Goal: Transaction & Acquisition: Obtain resource

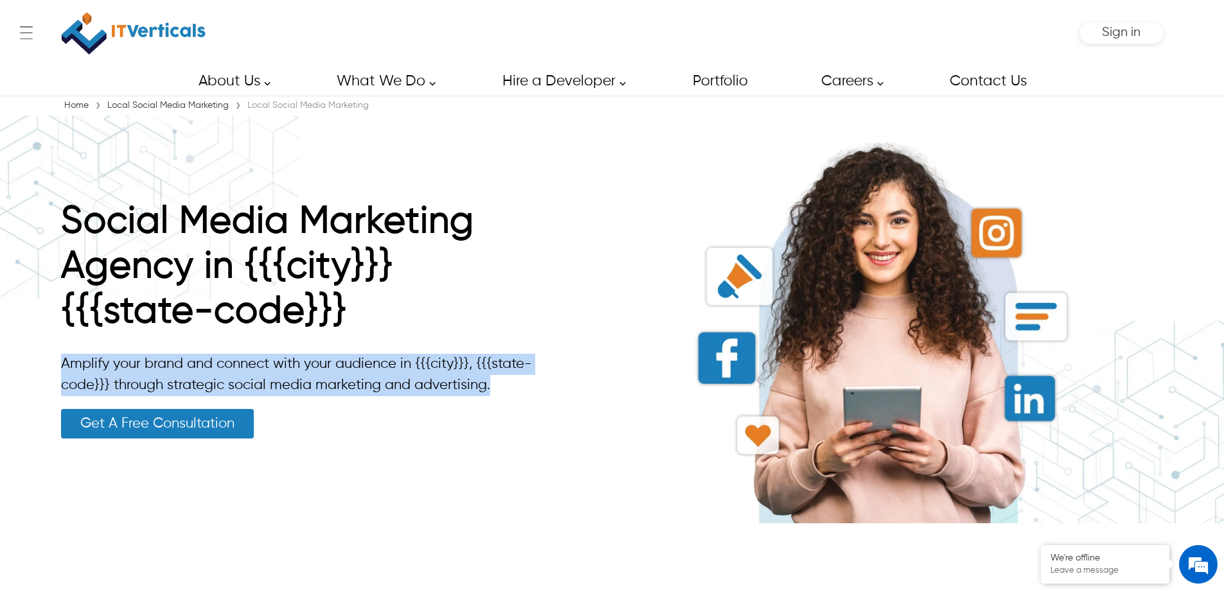
drag, startPoint x: 499, startPoint y: 393, endPoint x: 62, endPoint y: 362, distance: 438.0
click at [62, 362] on p "Amplify your brand and connect with your audience in {{{city}}}, {{{state-code}…" at bounding box center [305, 375] width 488 height 42
copy p "Amplify your brand and connect with your audience in {{{city}}}, {{{state-code}…"
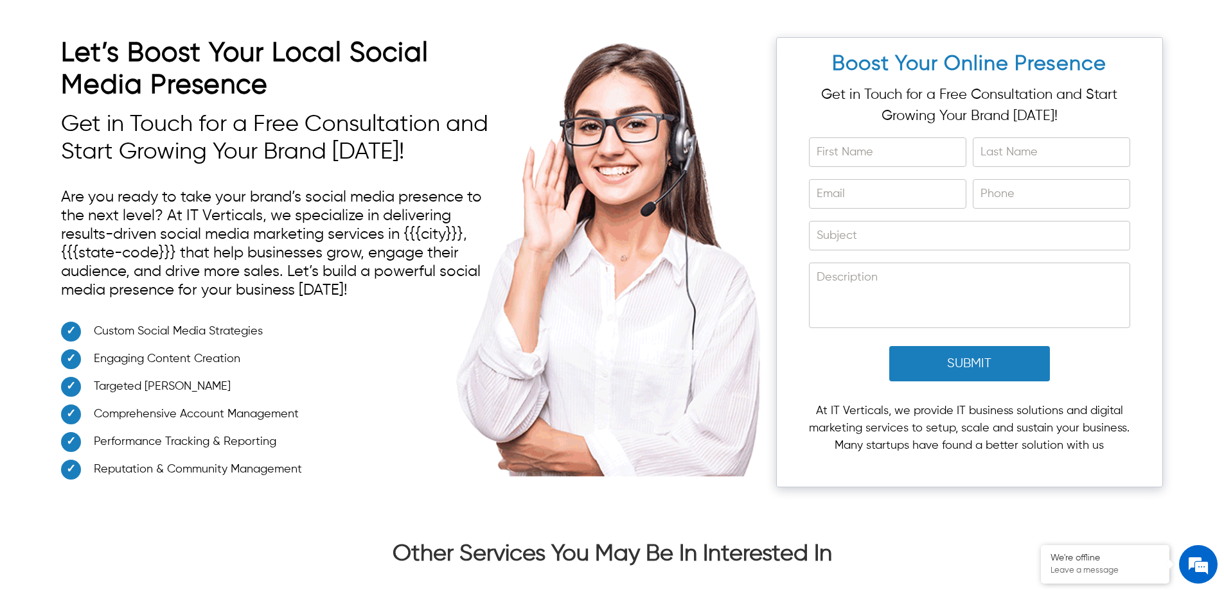
scroll to position [5205, 0]
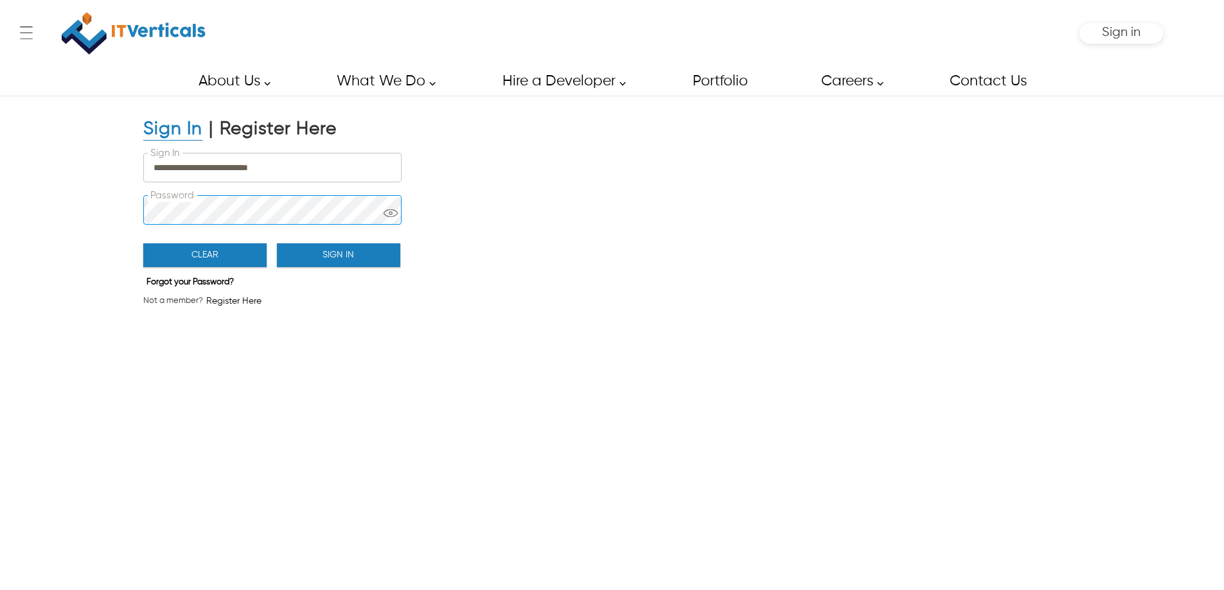
click at [324, 224] on body "Skip to main content ← Menu Startup Solutions Software Development Digital Mark…" at bounding box center [612, 295] width 1224 height 590
click at [349, 244] on button "Sign In" at bounding box center [338, 256] width 123 height 24
click at [352, 258] on button "Sign In" at bounding box center [338, 256] width 123 height 24
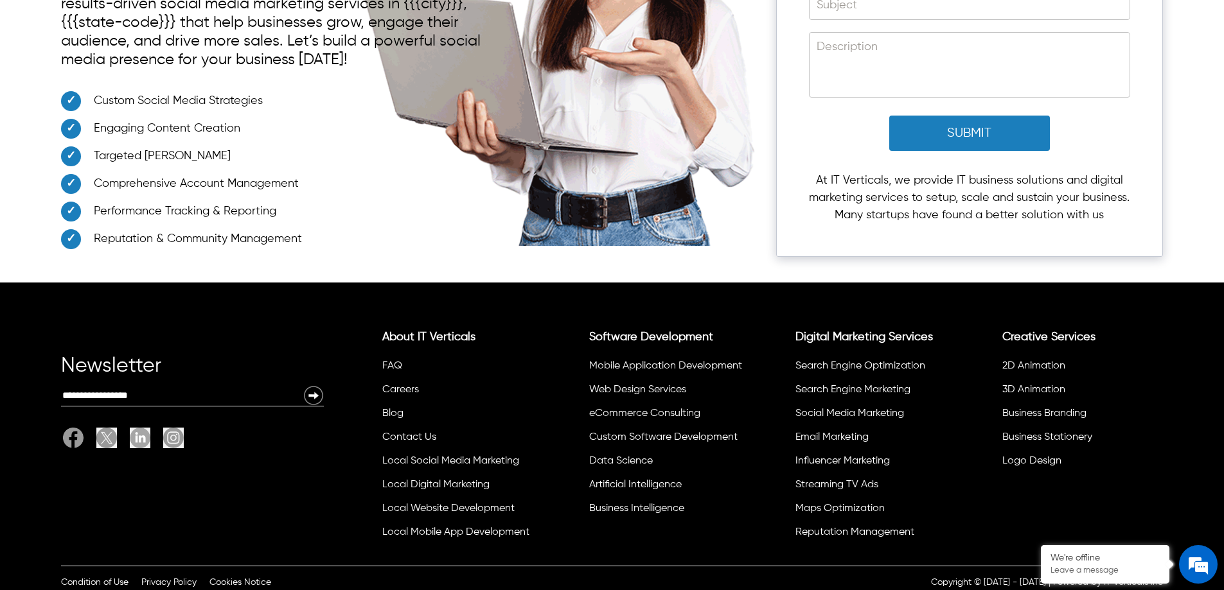
scroll to position [5719, 0]
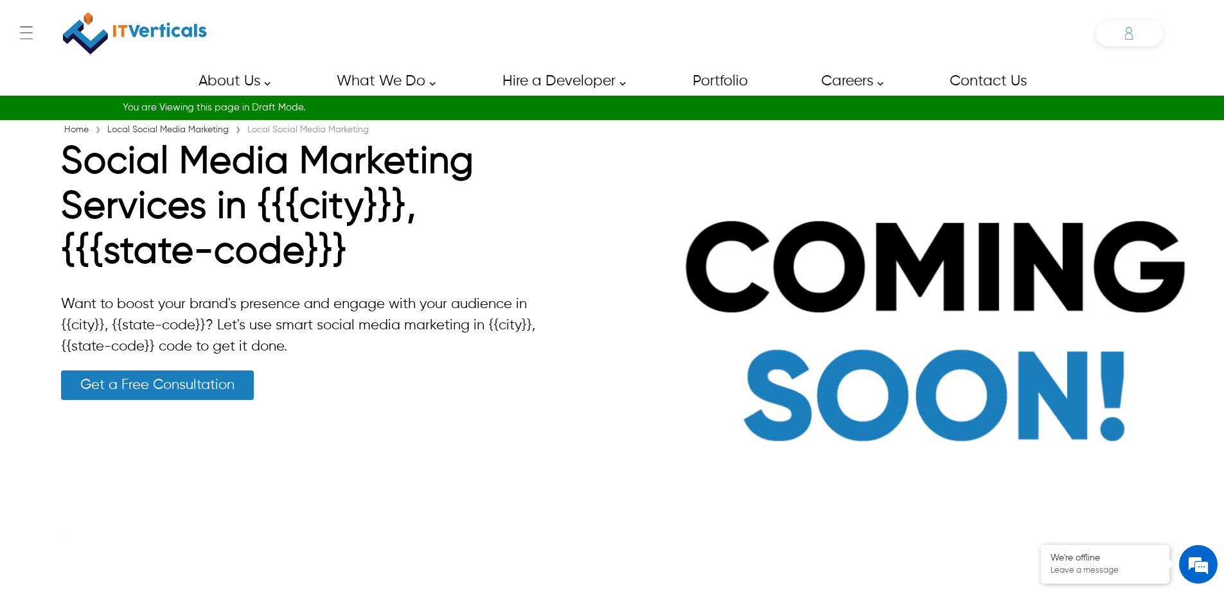
click at [1140, 22] on div "Shakeeb shakeeb.ahmed@itverticals.com ✕ Admin Dashboard My Account Change Passw…" at bounding box center [1129, 34] width 67 height 26
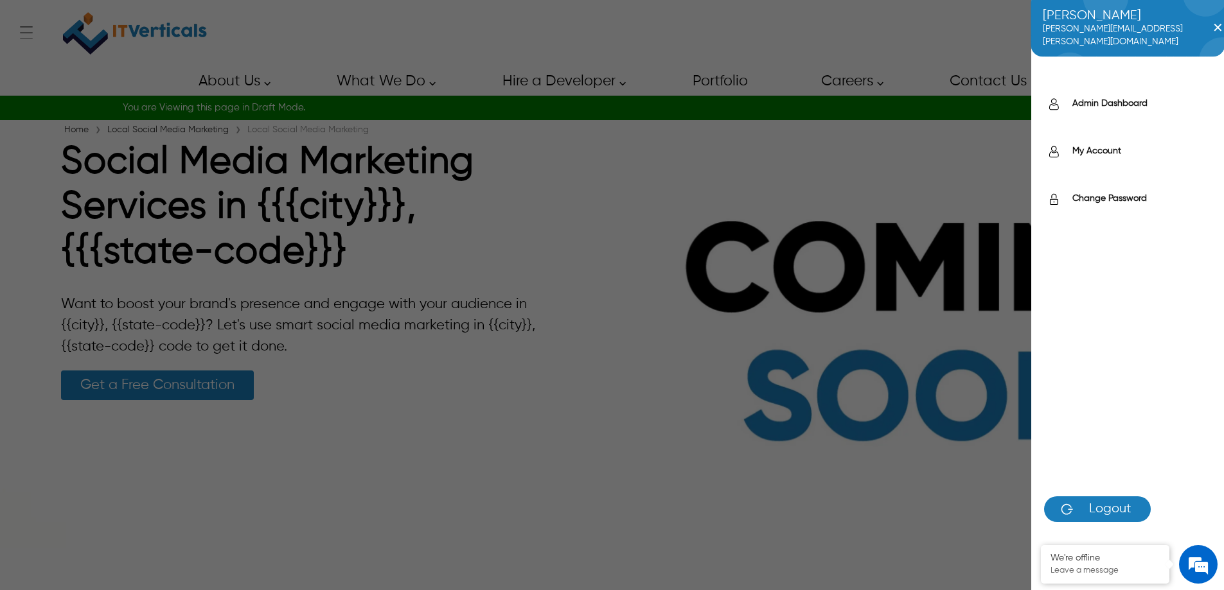
click at [1105, 94] on div "Admin Dashboard" at bounding box center [1127, 108] width 193 height 48
click at [1104, 97] on label "Admin Dashboard" at bounding box center [1141, 103] width 139 height 13
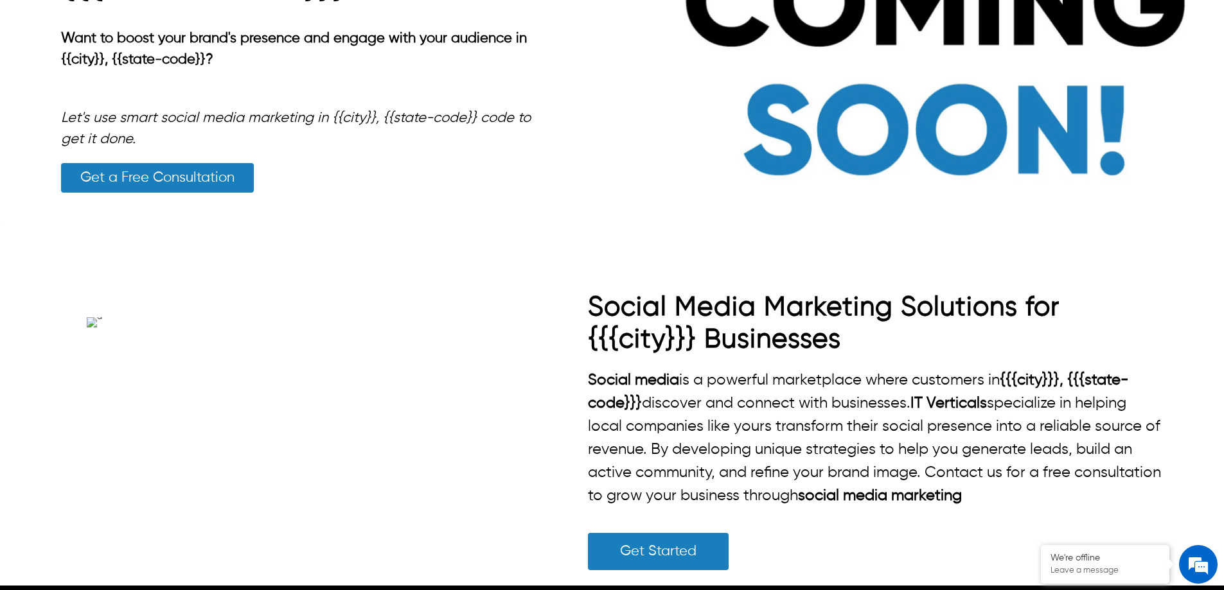
scroll to position [129, 0]
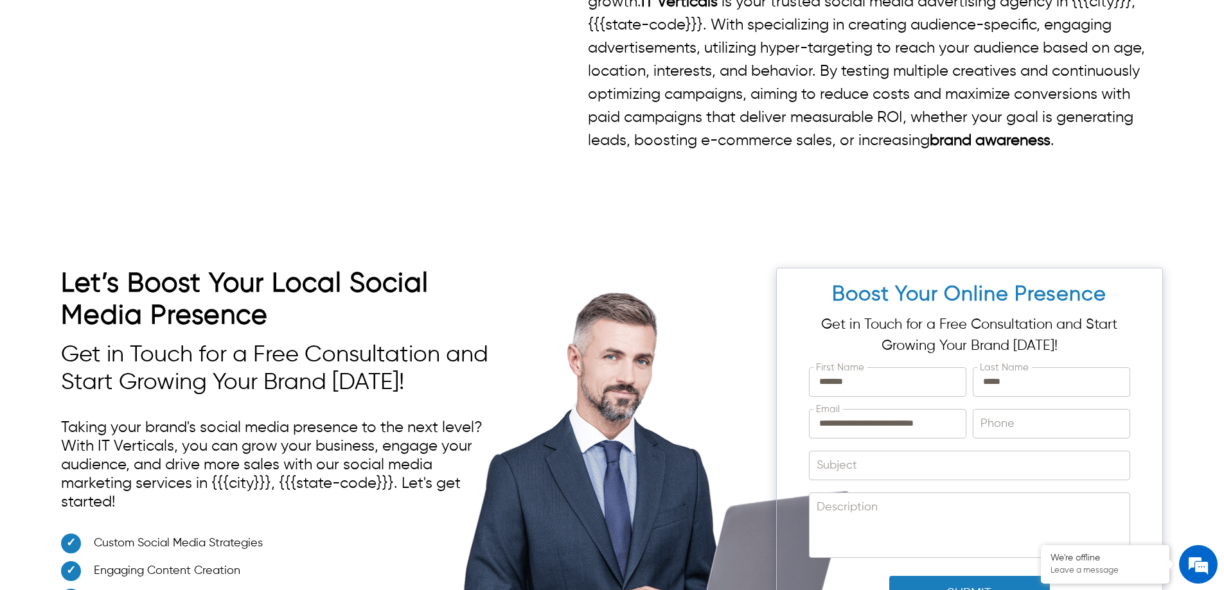
scroll to position [835, 0]
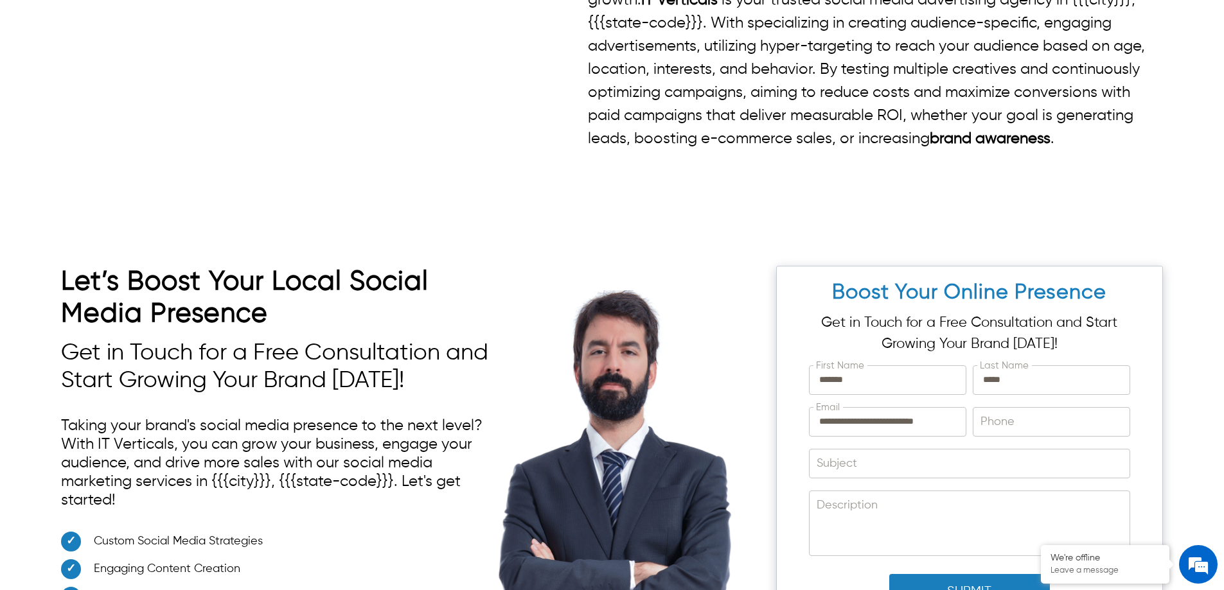
drag, startPoint x: 935, startPoint y: 386, endPoint x: 510, endPoint y: 389, distance: 424.7
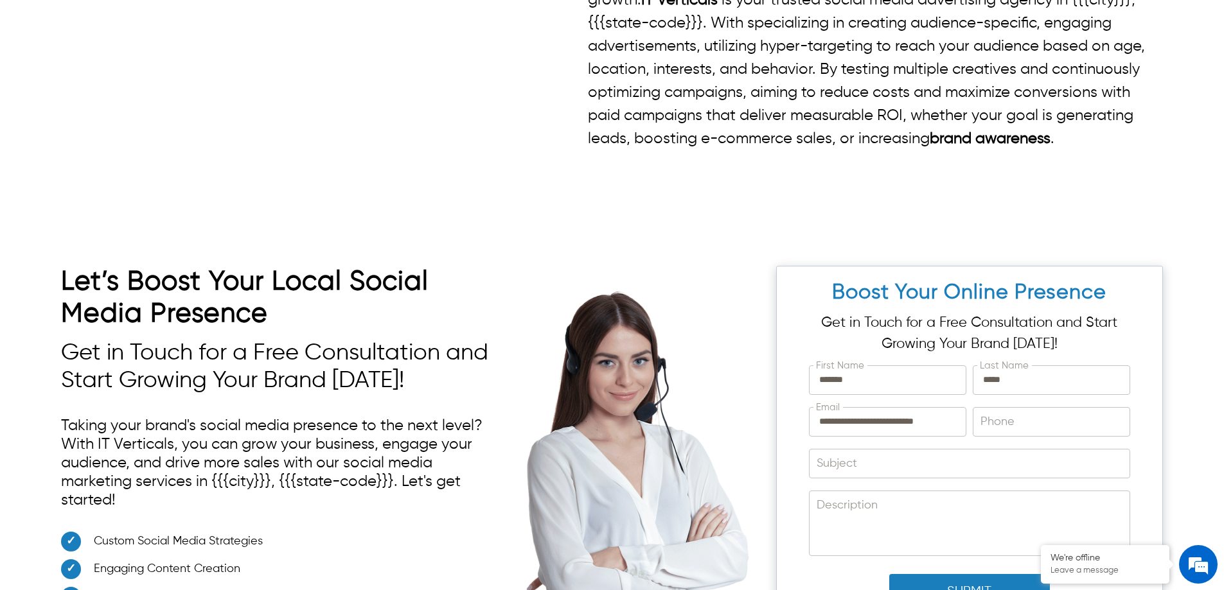
click at [510, 163] on div "Social Media Advertising Organic reach is limited, but paid campaigns provide t…" at bounding box center [612, 41] width 1102 height 243
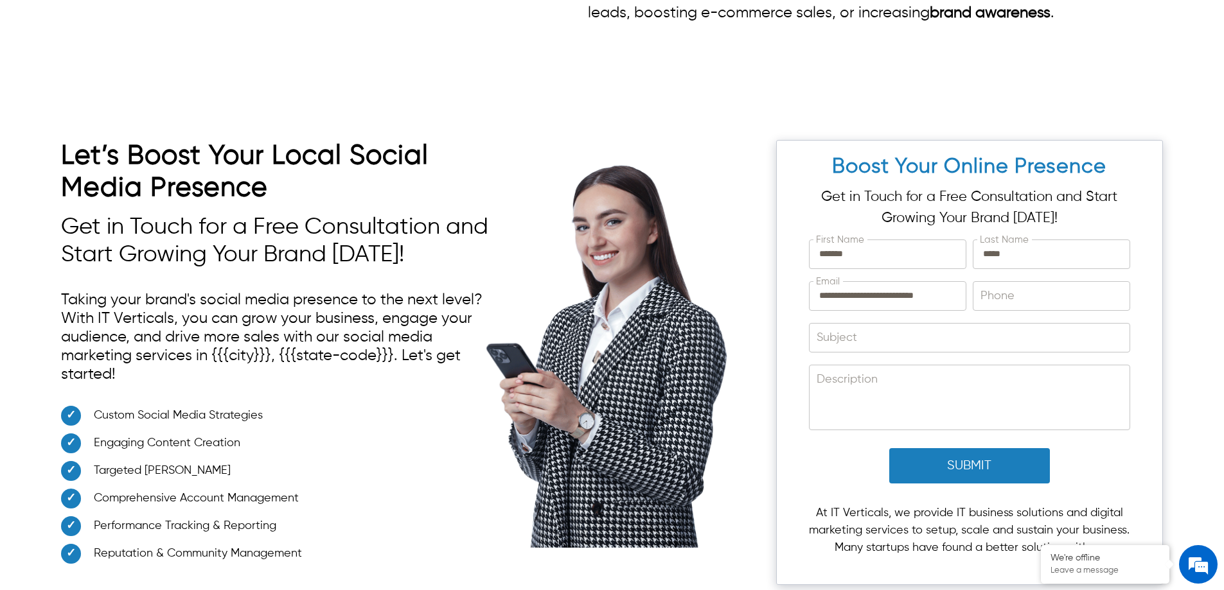
scroll to position [964, 0]
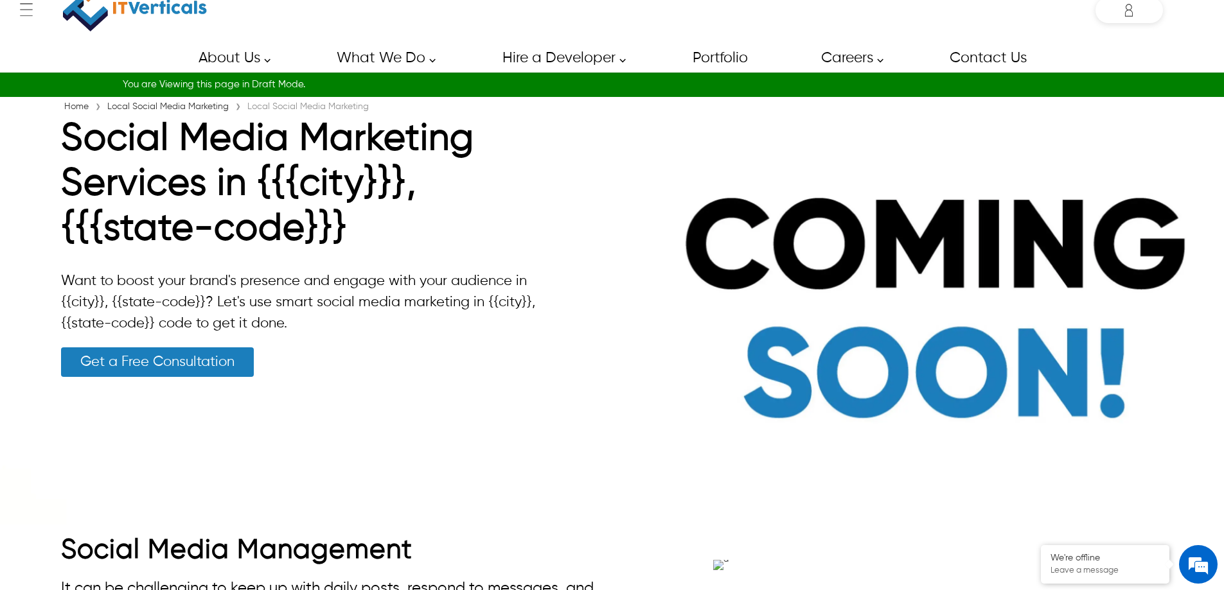
scroll to position [0, 0]
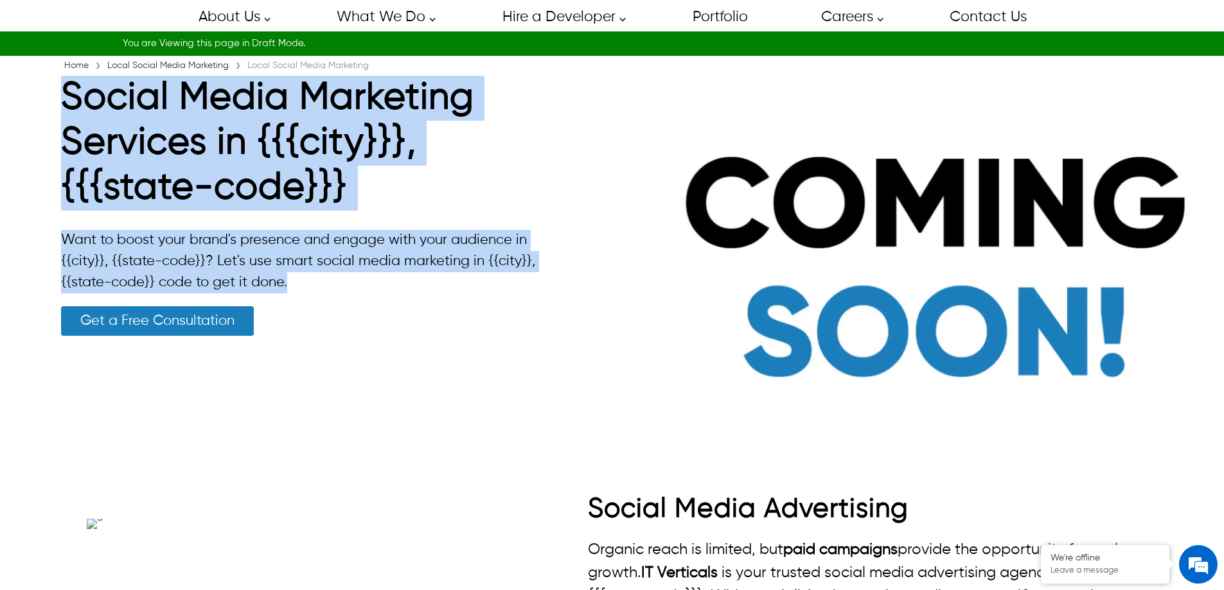
drag, startPoint x: 285, startPoint y: 280, endPoint x: 64, endPoint y: 96, distance: 287.4
click at [64, 96] on div "Social Media Marketing Services in {{{city}}}, {{{state-code}}} Want to boost y…" at bounding box center [305, 206] width 488 height 260
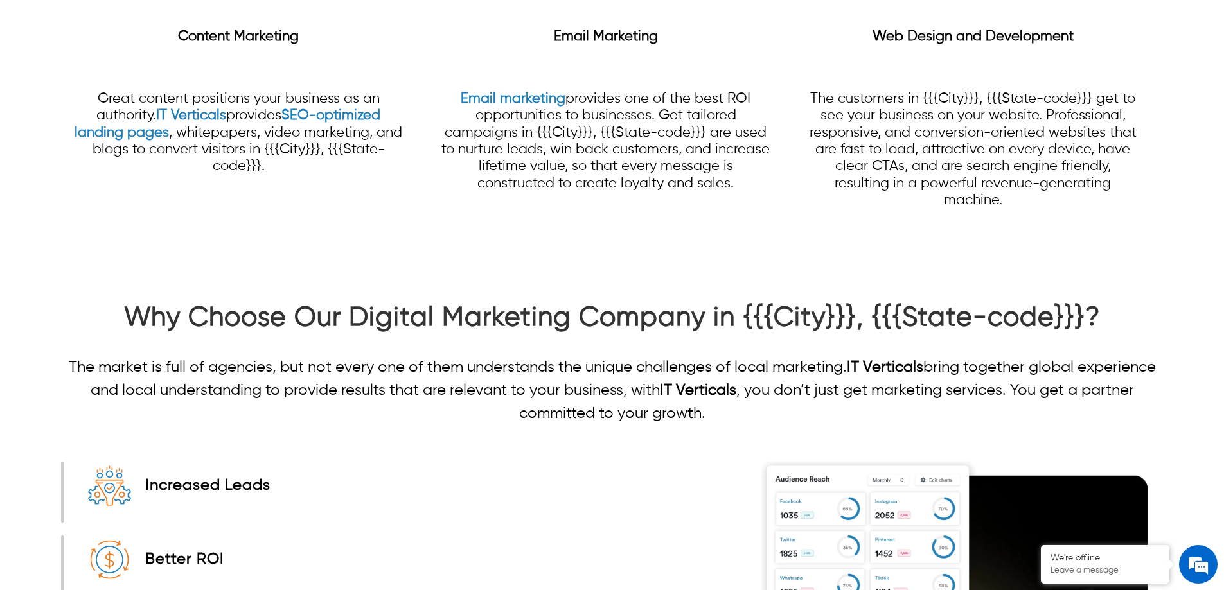
scroll to position [1735, 0]
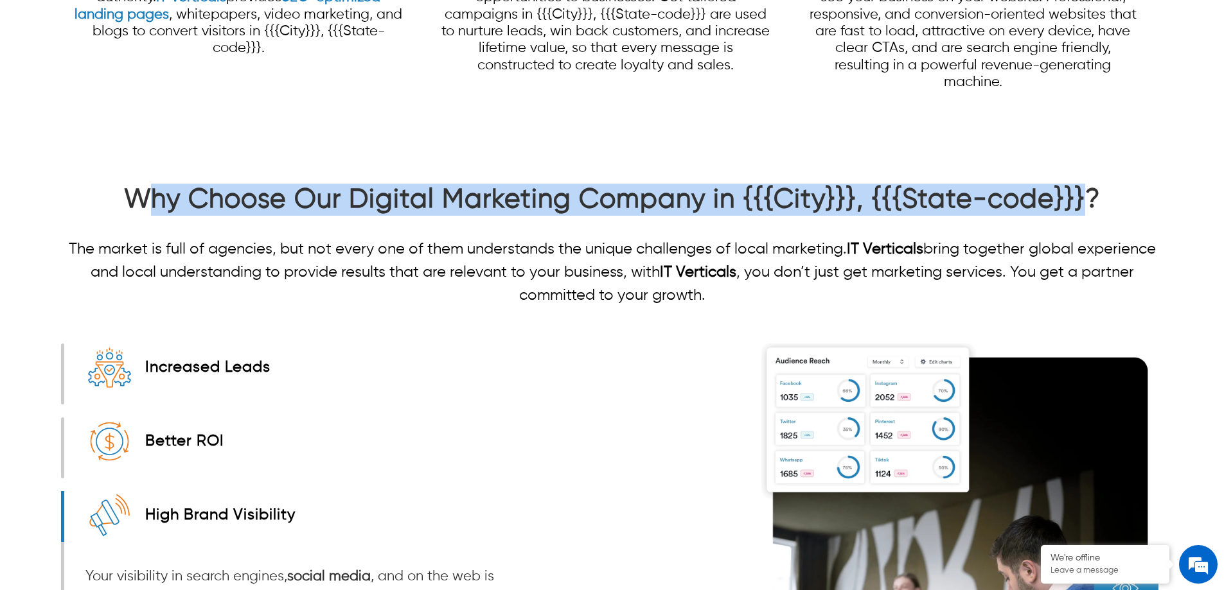
drag, startPoint x: 146, startPoint y: 193, endPoint x: 1140, endPoint y: 180, distance: 994.1
click at [1129, 179] on div "Home › Local Digital Marketing Services › Local Digital Marketing Services Digi…" at bounding box center [612, 283] width 1224 height 3838
click at [1134, 193] on h2 "Why Choose Our Digital Marketing Company in {{{City}}}, {{{State-code}}}?" at bounding box center [612, 203] width 1102 height 39
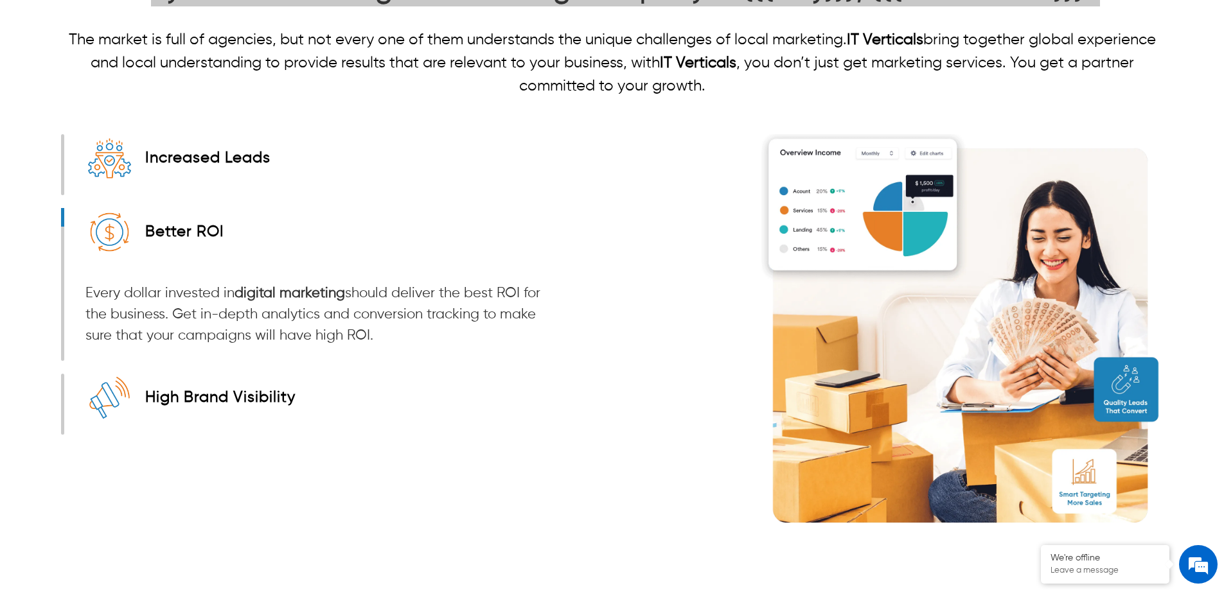
scroll to position [1799, 0]
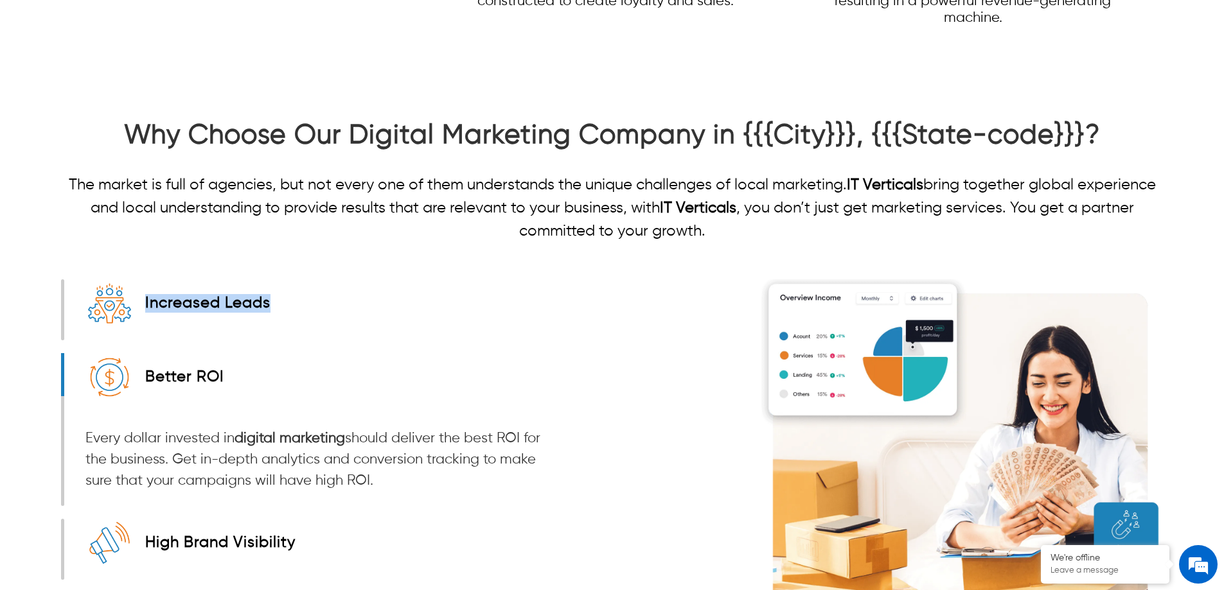
drag, startPoint x: 277, startPoint y: 303, endPoint x: 222, endPoint y: 361, distance: 80.5
click at [138, 306] on div "Increased Leads Lead generation is our specialty, not clicks. Our marketing tea…" at bounding box center [310, 310] width 493 height 61
drag, startPoint x: 224, startPoint y: 375, endPoint x: 140, endPoint y: 377, distance: 84.2
click at [140, 377] on div "Better ROI Every dollar invested in digital marketing should deliver the best R…" at bounding box center [310, 429] width 493 height 153
drag, startPoint x: 273, startPoint y: 306, endPoint x: 139, endPoint y: 308, distance: 134.3
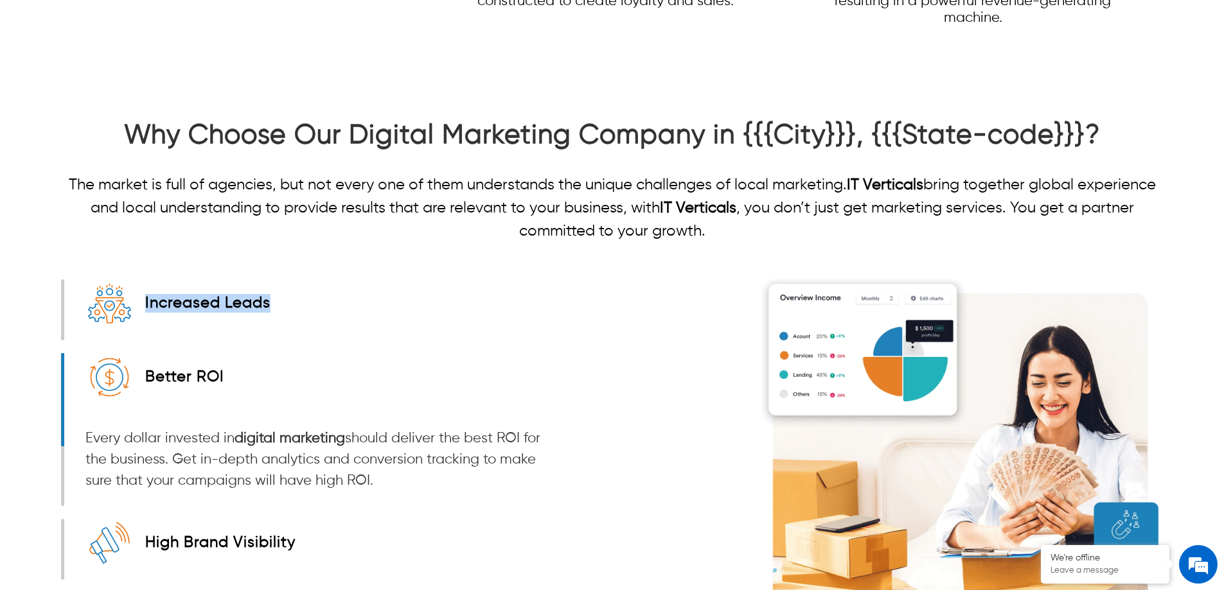
click at [139, 308] on div "Increased Leads Lead generation is our specialty, not clicks. Our marketing tea…" at bounding box center [310, 310] width 493 height 61
click at [278, 314] on div "Increased Leads Lead generation is our specialty, not clicks. Our marketing tea…" at bounding box center [310, 310] width 493 height 61
drag, startPoint x: 225, startPoint y: 308, endPoint x: 212, endPoint y: 308, distance: 12.9
click at [212, 308] on strong "Increased Leads" at bounding box center [207, 303] width 125 height 15
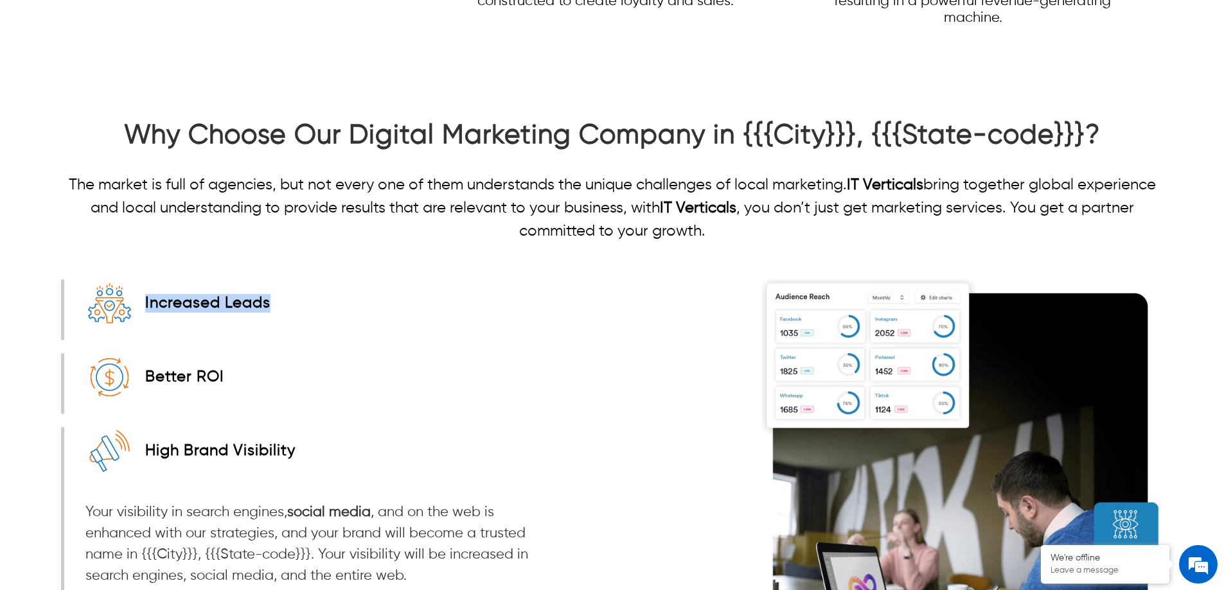
drag, startPoint x: 272, startPoint y: 305, endPoint x: 146, endPoint y: 303, distance: 126.0
click at [121, 305] on div "Increased Leads Lead generation is our specialty, not clicks. Our marketing tea…" at bounding box center [310, 310] width 493 height 61
click at [299, 315] on div "Increased Leads Lead generation is our specialty, not clicks. Our marketing tea…" at bounding box center [310, 310] width 493 height 61
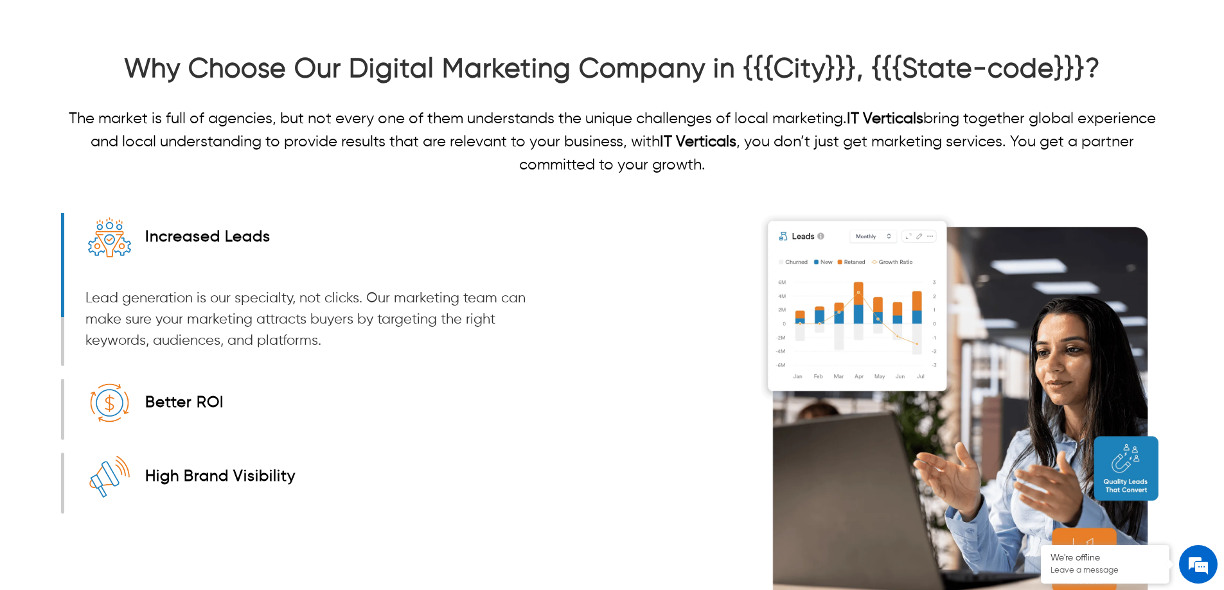
scroll to position [1928, 0]
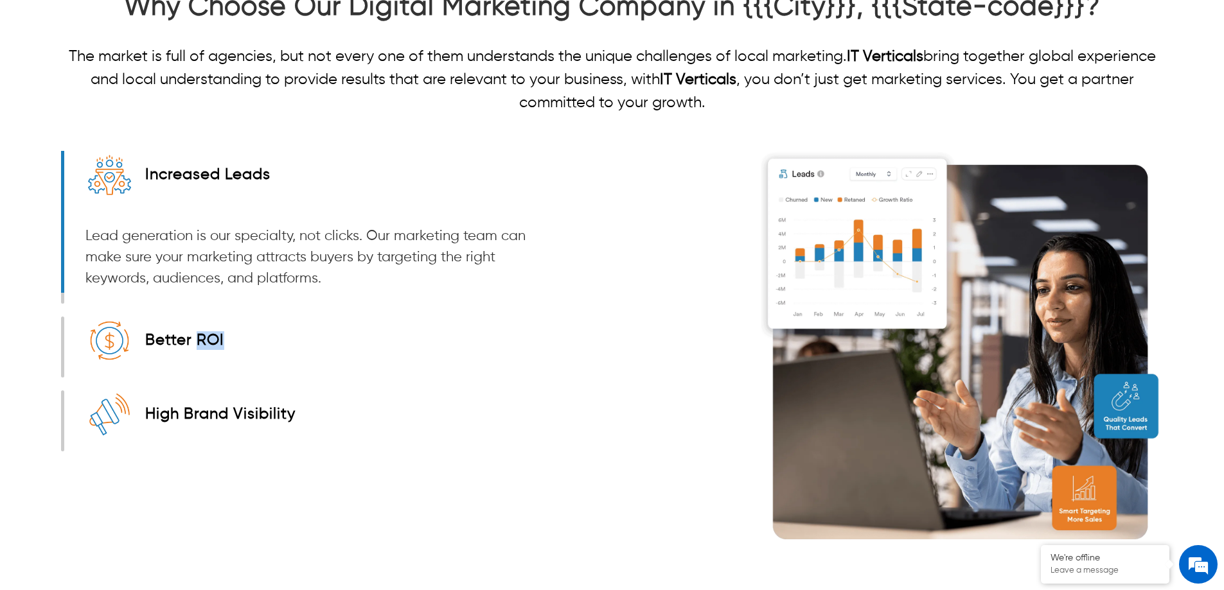
drag, startPoint x: 225, startPoint y: 340, endPoint x: 199, endPoint y: 341, distance: 26.4
click at [199, 341] on div "Better ROI Every dollar invested in digital marketing should deliver the best R…" at bounding box center [310, 347] width 493 height 61
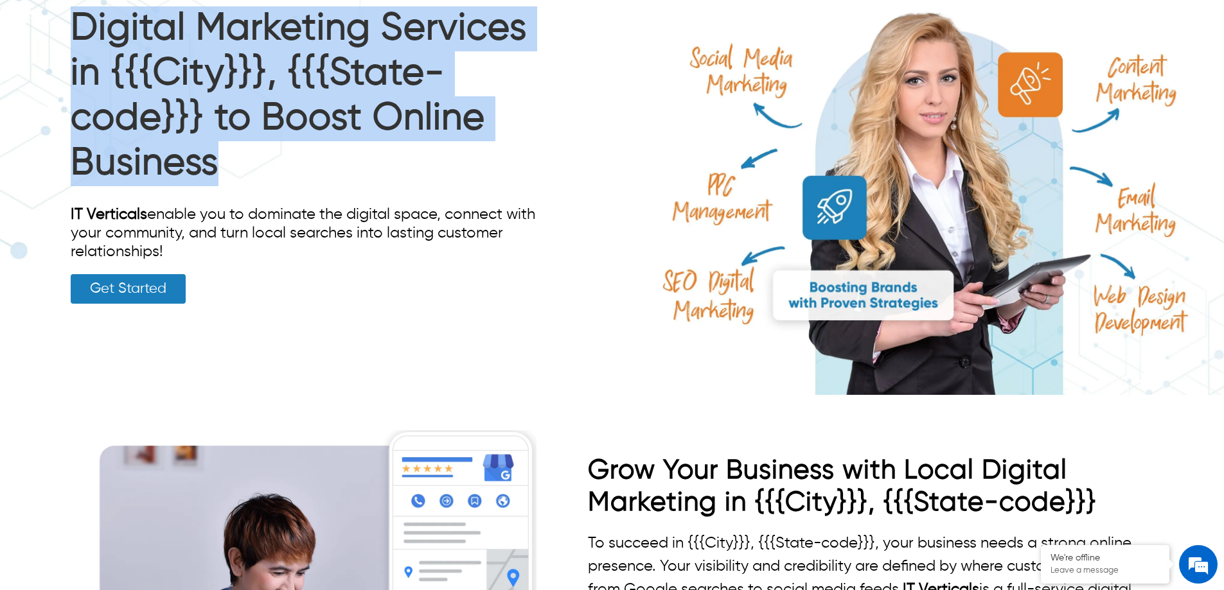
scroll to position [0, 0]
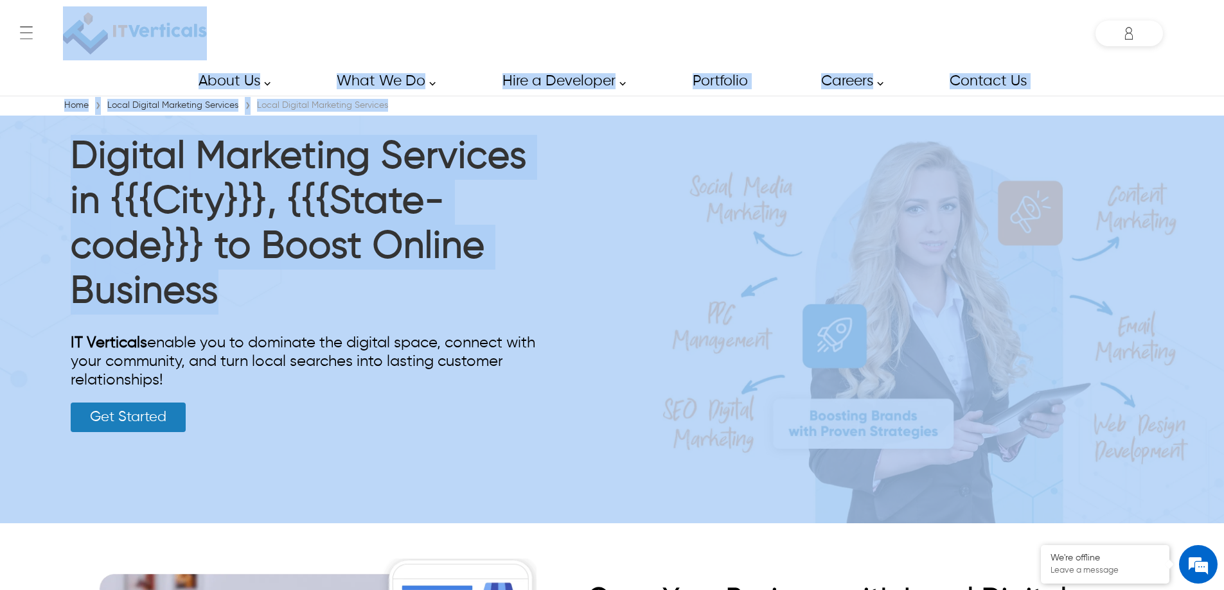
drag, startPoint x: 224, startPoint y: 166, endPoint x: 65, endPoint y: -8, distance: 236.0
click at [65, 0] on html "Skip to main content ← Menu Startup Solutions Software Development Digital Mark…" at bounding box center [612, 295] width 1224 height 590
click at [350, 273] on h1 "Digital Marketing Services in {{{City}}}, {{{State-code}}} to Boost Online Busi…" at bounding box center [305, 228] width 468 height 186
click at [227, 292] on h1 "Digital Marketing Services in {{{City}}}, {{{State-code}}} to Boost Online Busi…" at bounding box center [305, 228] width 468 height 186
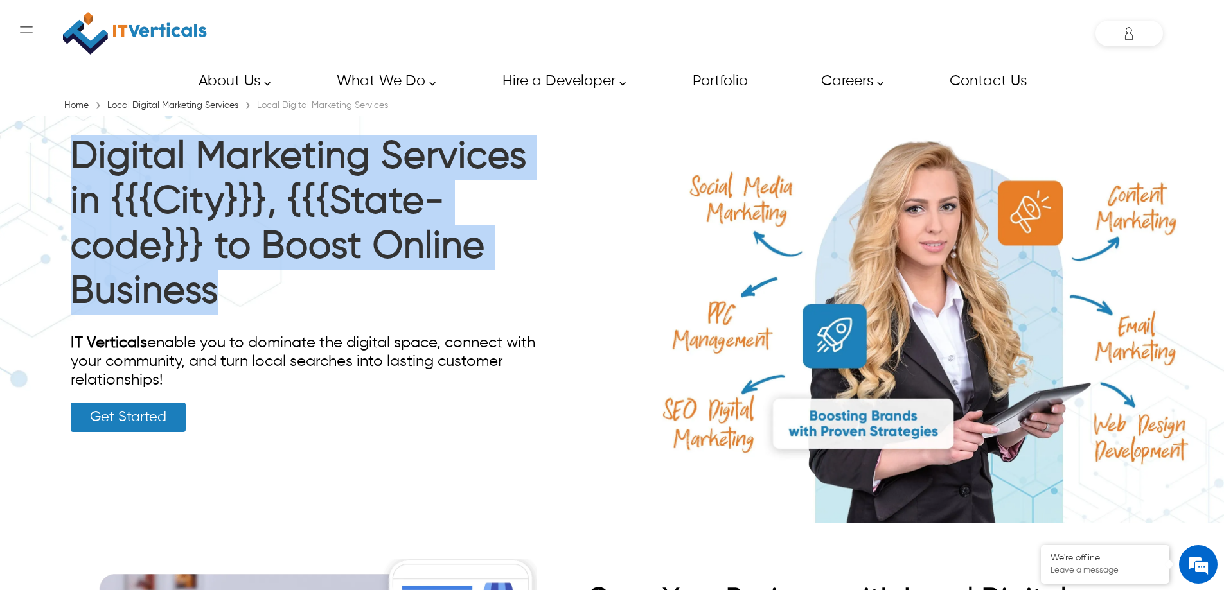
drag, startPoint x: 227, startPoint y: 292, endPoint x: 71, endPoint y: 145, distance: 215.0
click at [71, 145] on h1 "Digital Marketing Services in {{{City}}}, {{{State-code}}} to Boost Online Busi…" at bounding box center [305, 228] width 468 height 186
click at [229, 287] on h1 "Digital Marketing Services in {{{City}}}, {{{State-code}}} to Boost Online Busi…" at bounding box center [305, 228] width 468 height 186
drag, startPoint x: 227, startPoint y: 297, endPoint x: 71, endPoint y: 164, distance: 205.1
click at [71, 164] on h1 "Digital Marketing Services in {{{City}}}, {{{State-code}}} to Boost Online Busi…" at bounding box center [305, 228] width 468 height 186
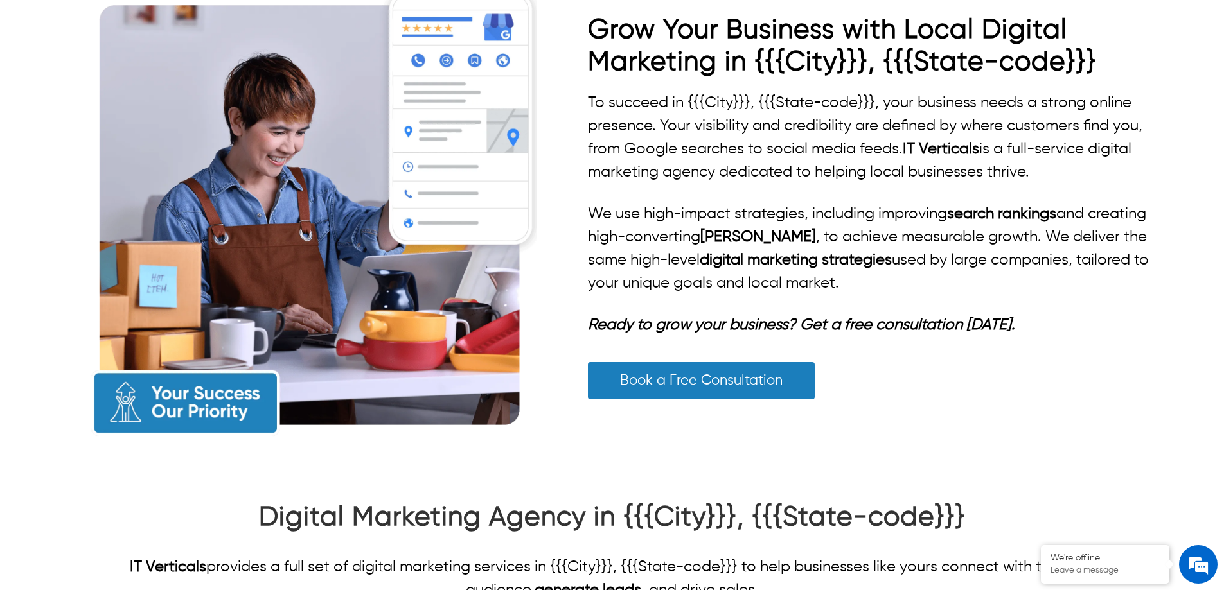
scroll to position [578, 0]
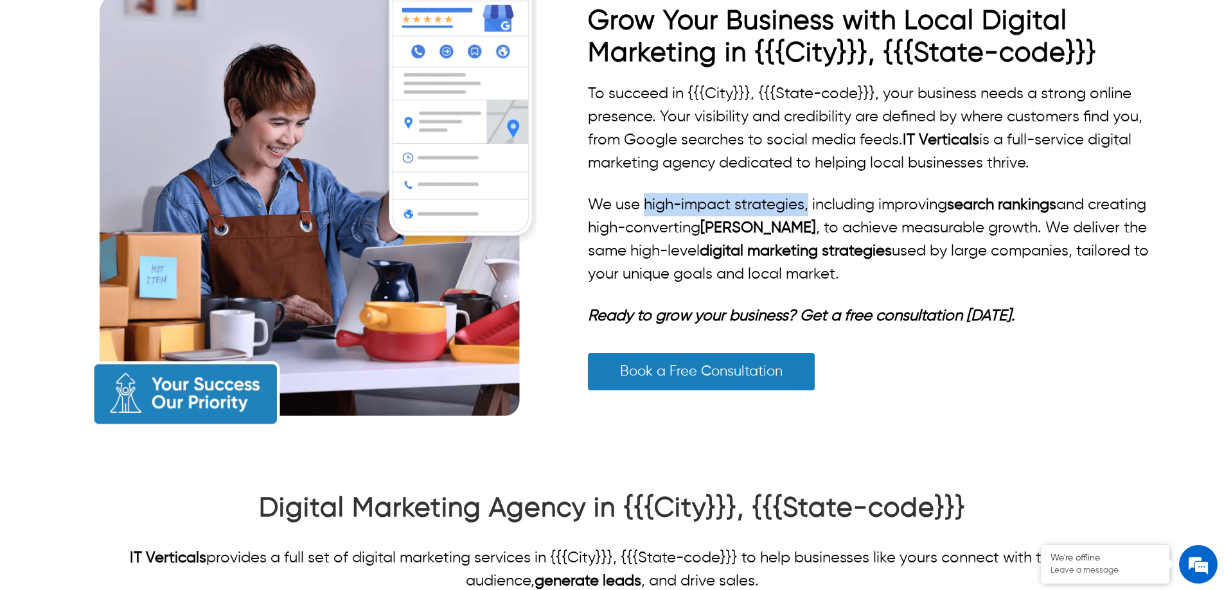
drag, startPoint x: 809, startPoint y: 200, endPoint x: 644, endPoint y: 203, distance: 165.2
click at [644, 203] on p "We use high-impact strategies, including improving search rankings and creating…" at bounding box center [875, 239] width 575 height 93
click at [828, 216] on p "We use high-impact strategies, including improving search rankings and creating…" at bounding box center [875, 239] width 575 height 93
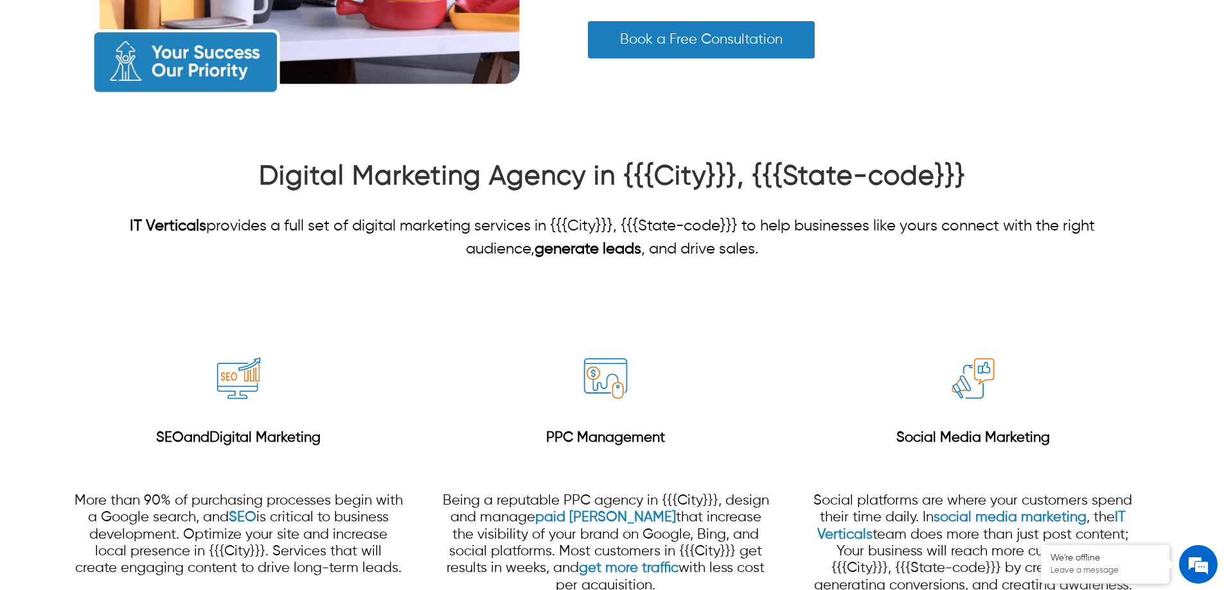
scroll to position [1157, 0]
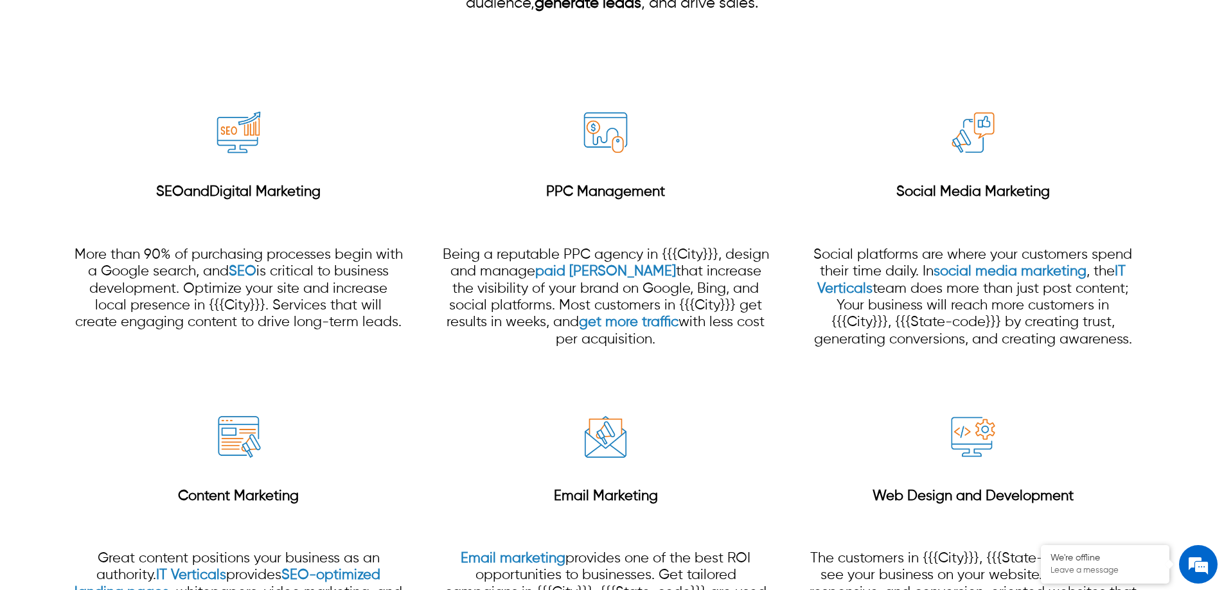
click at [900, 389] on div "Web Design and Development The customers in {{{City}}}, {{{State-code}}} get to…" at bounding box center [973, 540] width 330 height 321
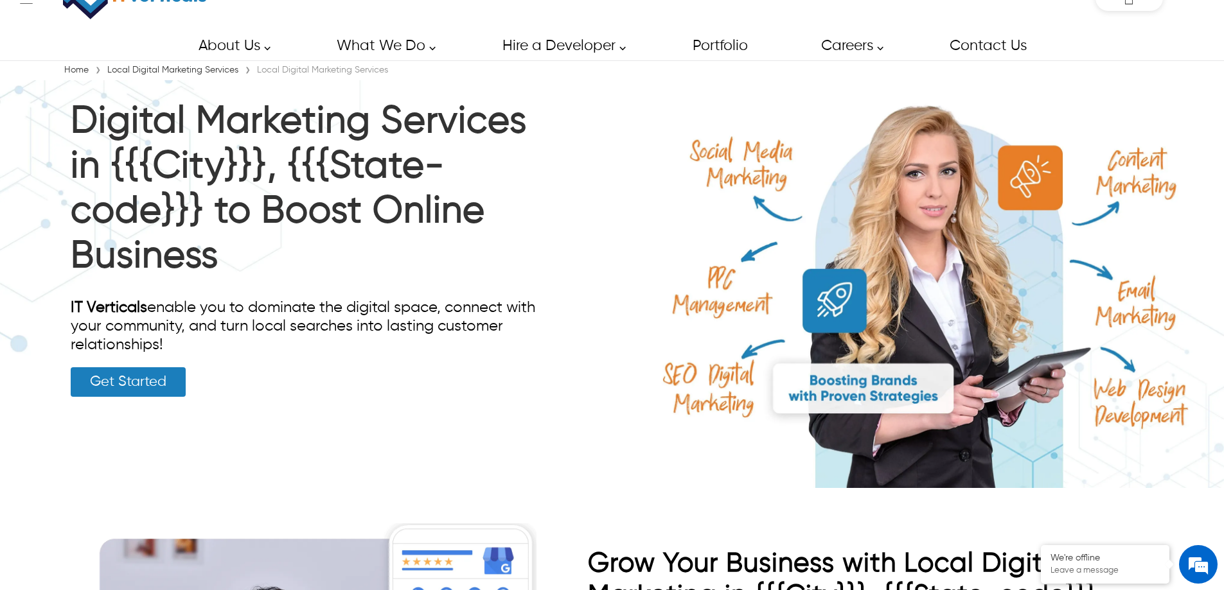
scroll to position [0, 0]
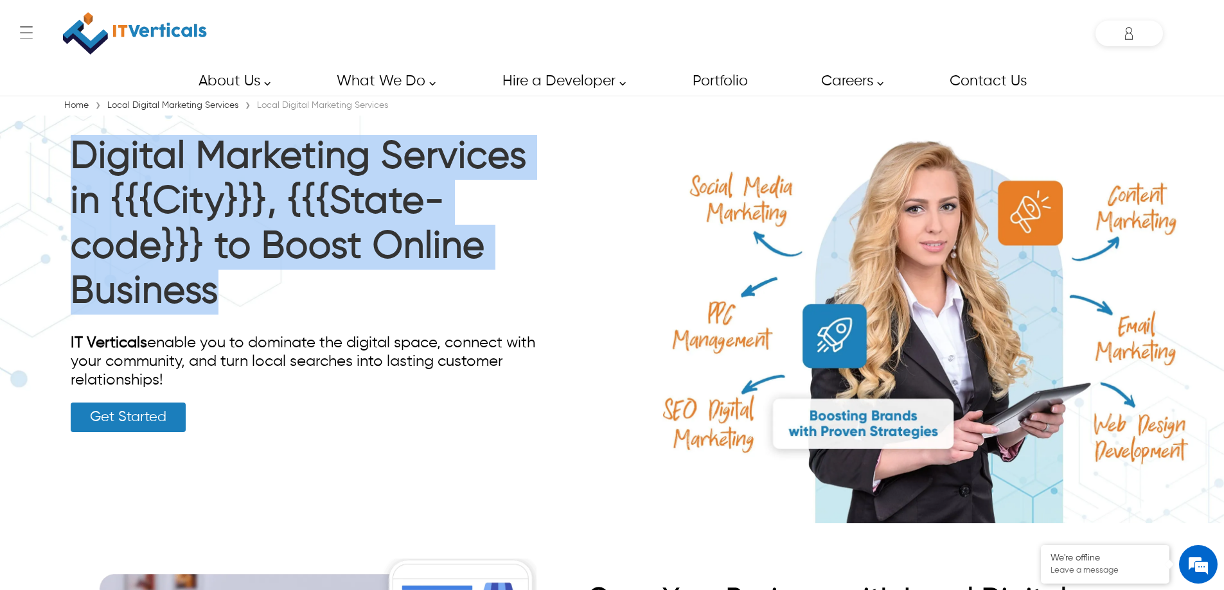
drag, startPoint x: 211, startPoint y: 306, endPoint x: 118, endPoint y: 190, distance: 149.4
click at [64, 133] on div "Digital Marketing Services in {{{City}}}, {{{State-code}}} to Boost Online Busi…" at bounding box center [305, 284] width 488 height 336
click at [159, 213] on h1 "Digital Marketing Services in {{{City}}}, {{{State-code}}} to Boost Online Busi…" at bounding box center [305, 228] width 468 height 186
click at [210, 283] on h1 "Digital Marketing Services in {{{City}}}, {{{State-code}}} to Boost Online Busi…" at bounding box center [305, 228] width 468 height 186
drag, startPoint x: 216, startPoint y: 290, endPoint x: 78, endPoint y: 118, distance: 220.4
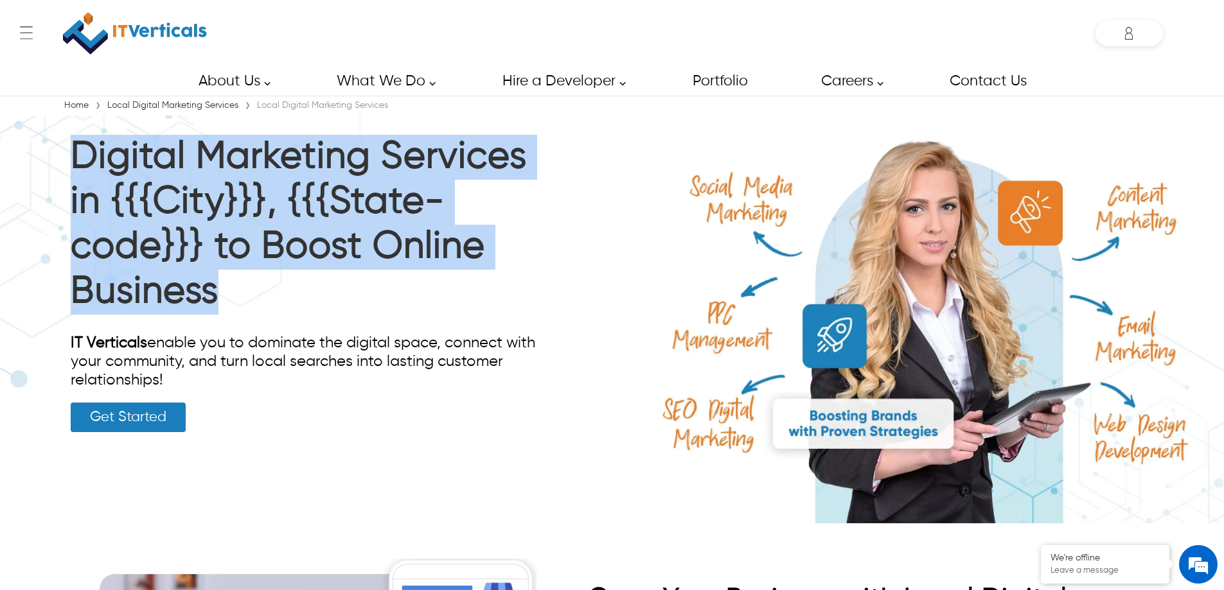
click at [78, 120] on div "Digital Marketing Services in {{{City}}}, {{{State-code}}} to Boost Online Busi…" at bounding box center [305, 284] width 488 height 336
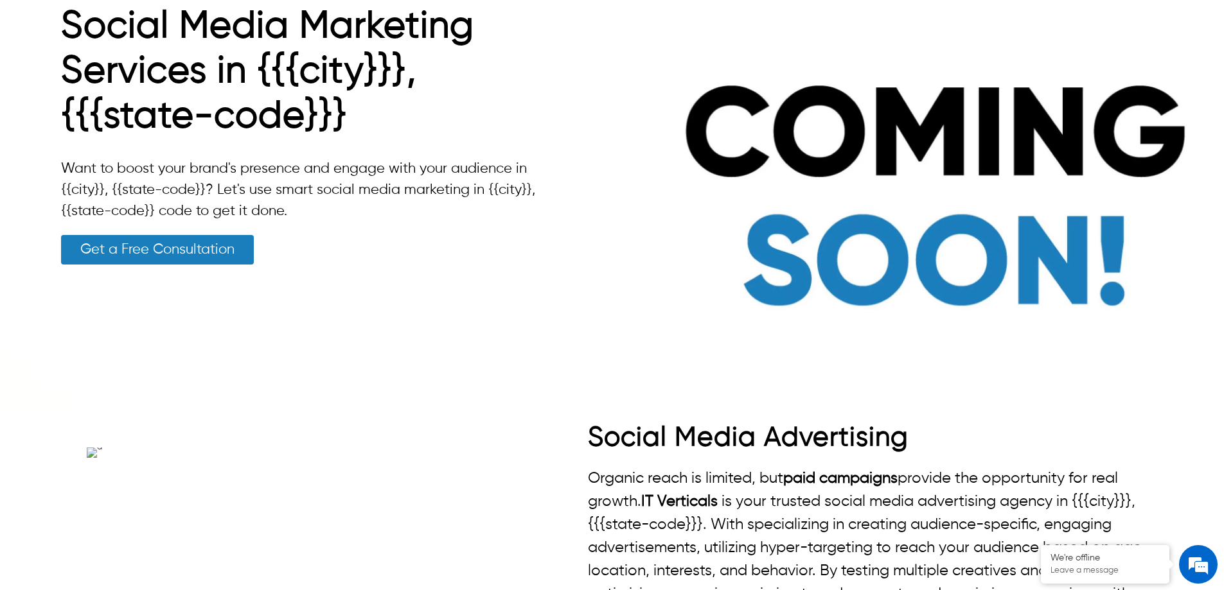
scroll to position [129, 0]
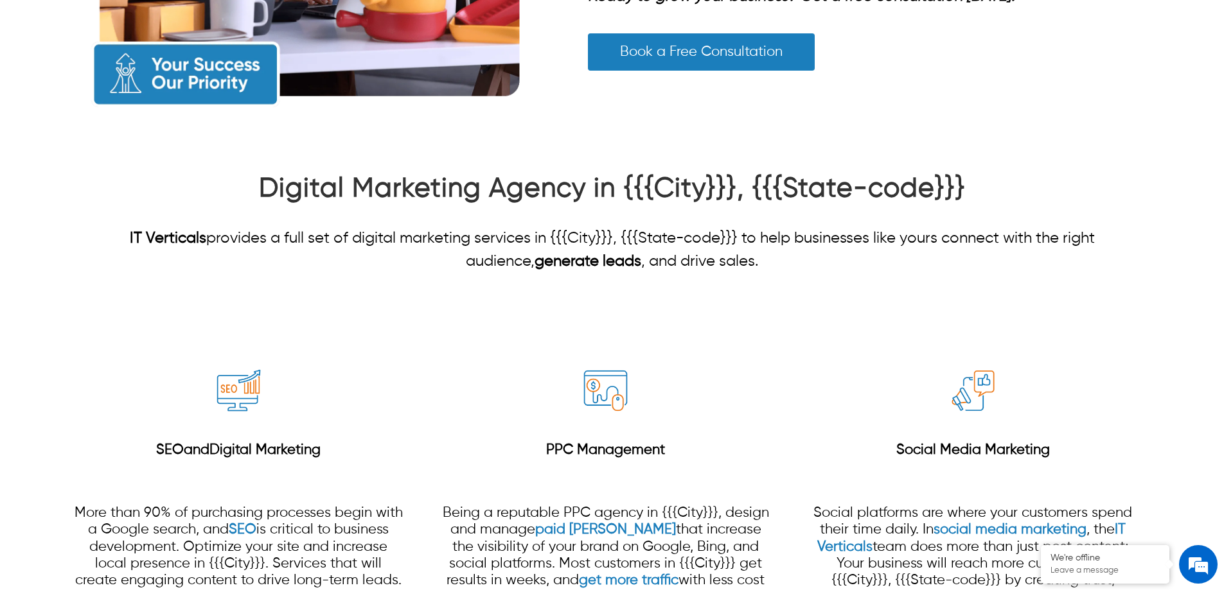
scroll to position [707, 0]
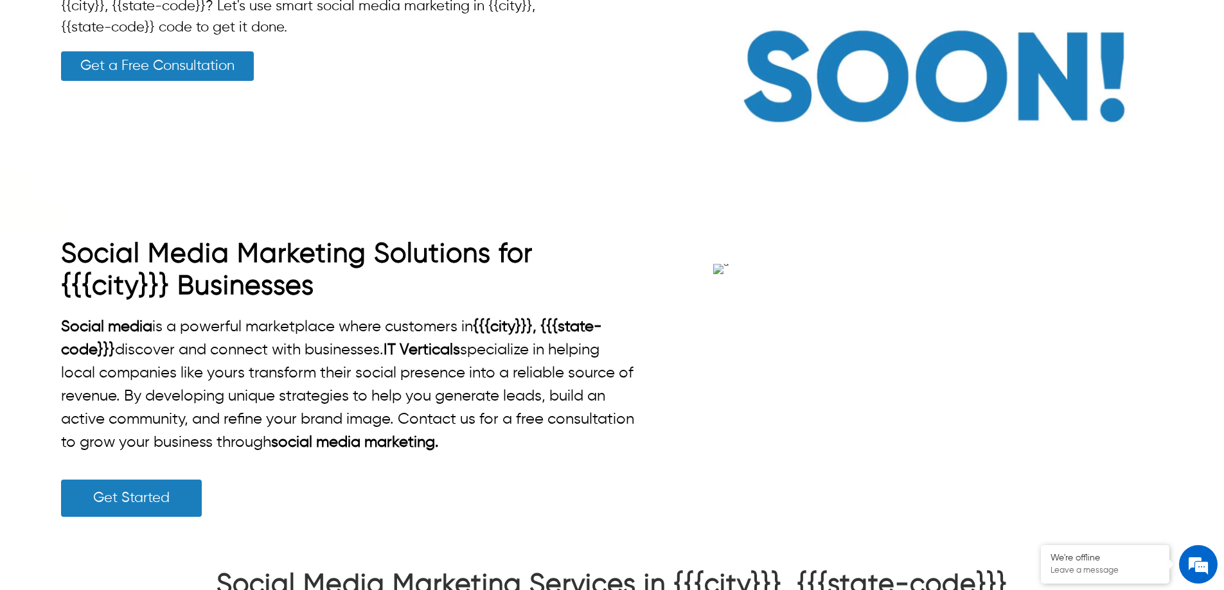
scroll to position [321, 0]
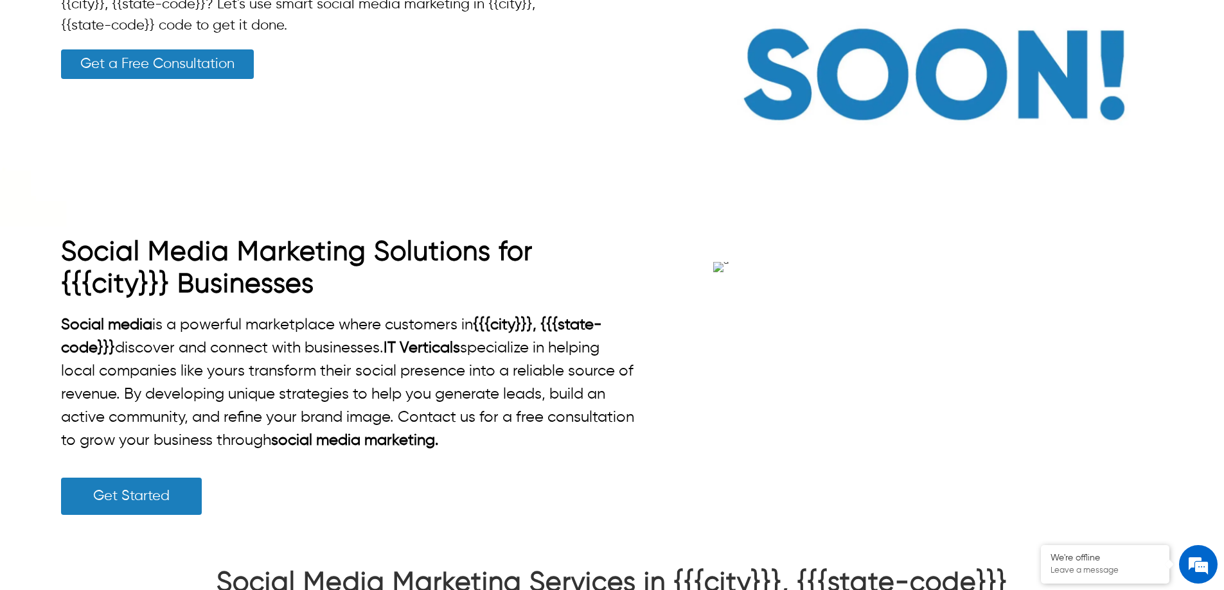
click at [173, 64] on link "Get a Free Consultation" at bounding box center [157, 64] width 193 height 30
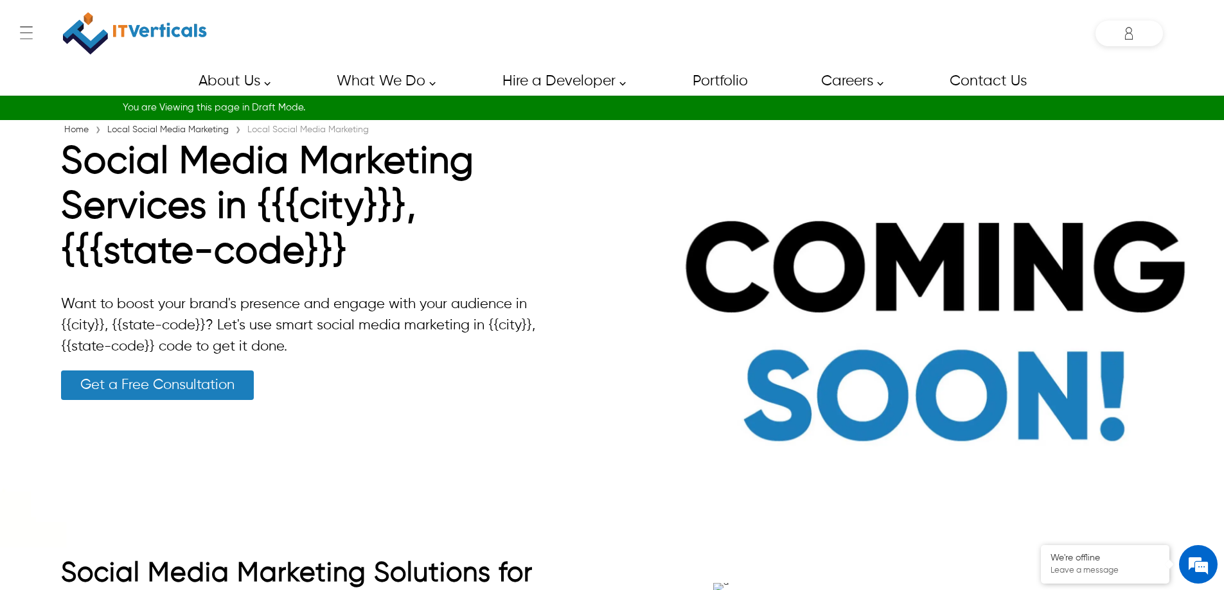
scroll to position [257, 0]
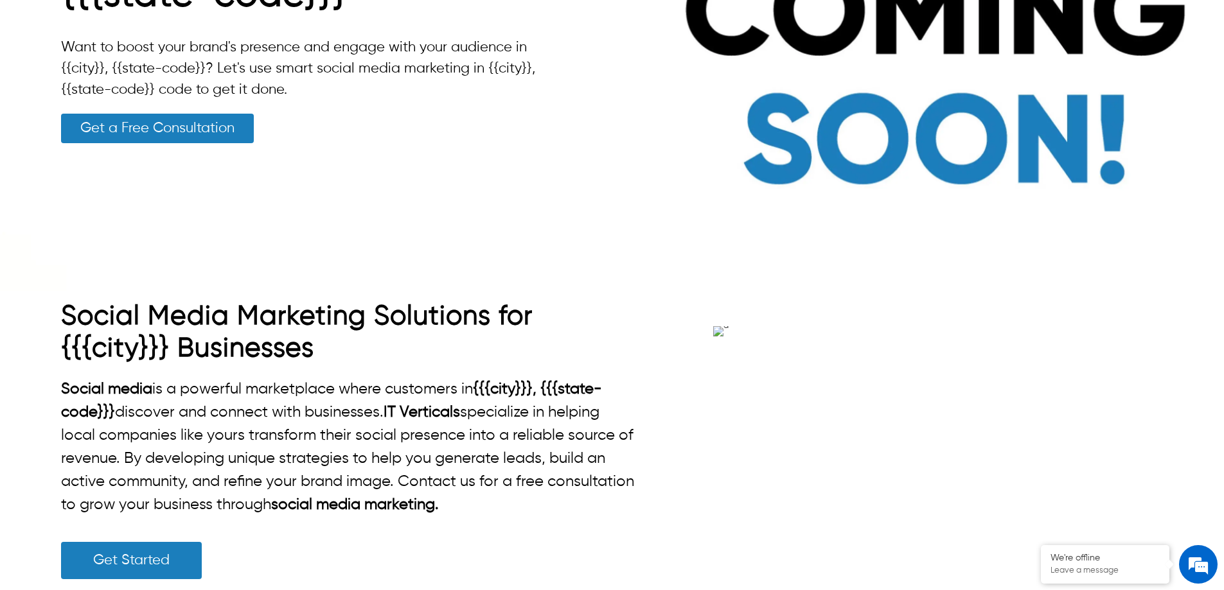
click at [583, 220] on img at bounding box center [612, 87] width 1224 height 408
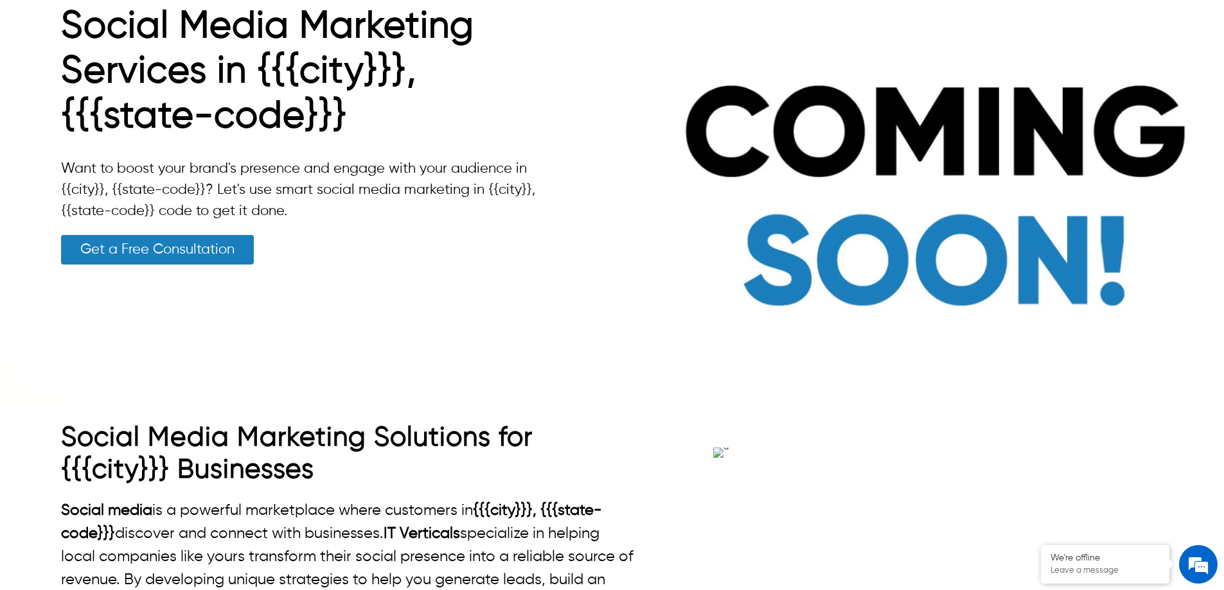
scroll to position [64, 0]
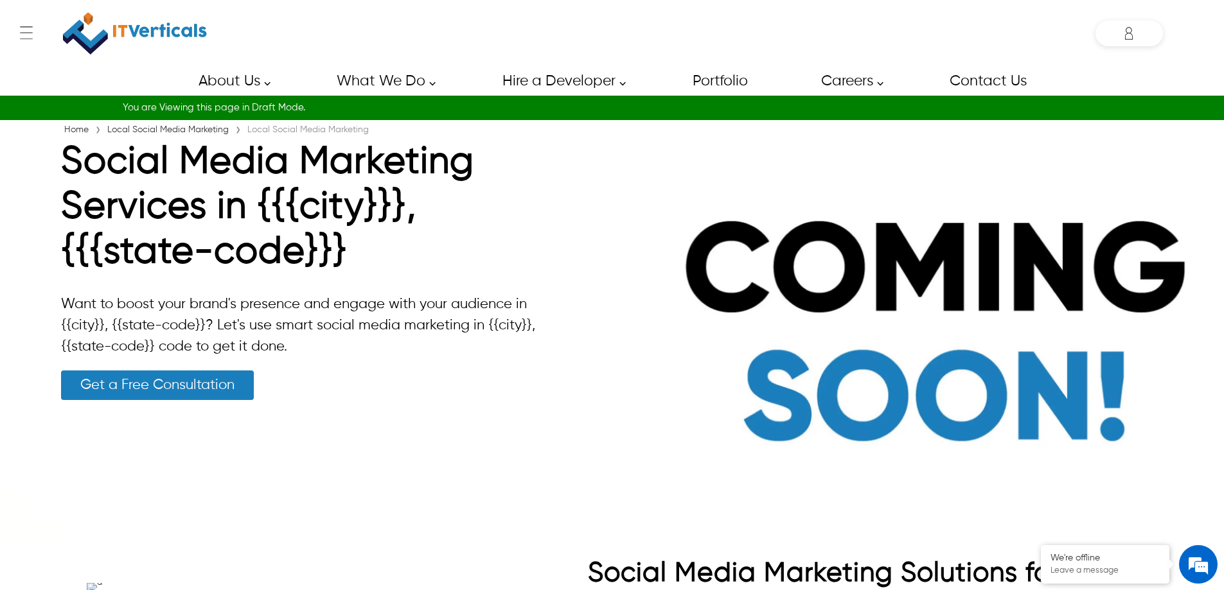
scroll to position [64, 0]
